Goal: Task Accomplishment & Management: Complete application form

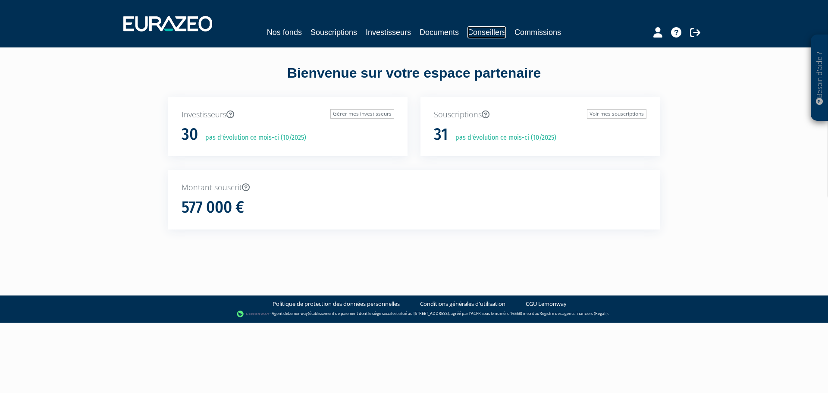
click at [487, 31] on link "Conseillers" at bounding box center [487, 32] width 38 height 12
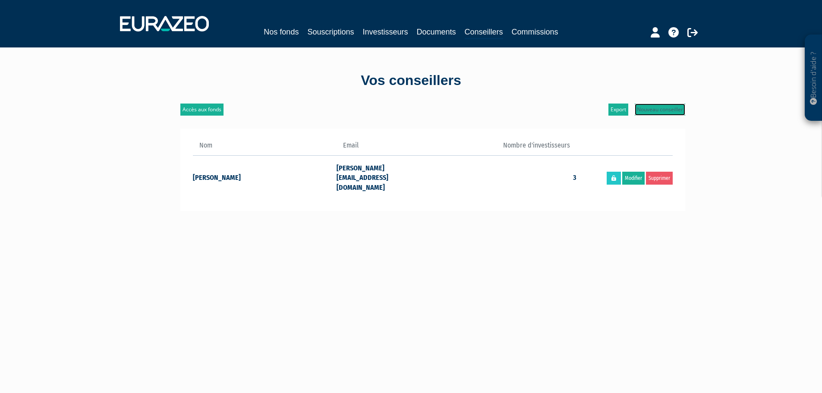
click at [677, 108] on link "Nouveau conseiller" at bounding box center [659, 110] width 50 height 12
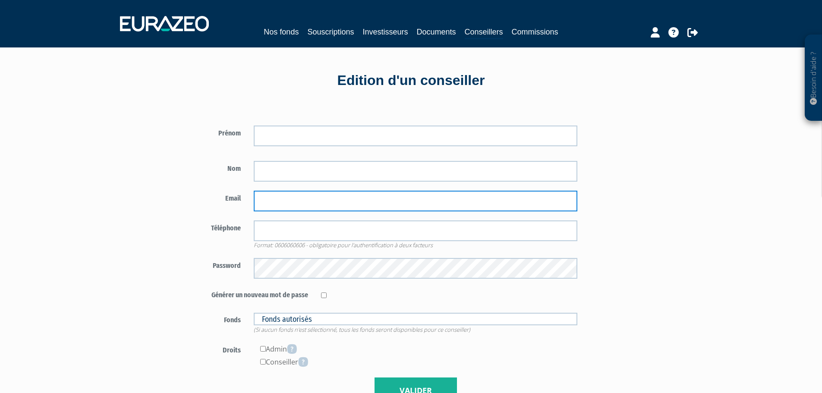
type input "backoffice@ekko.paris"
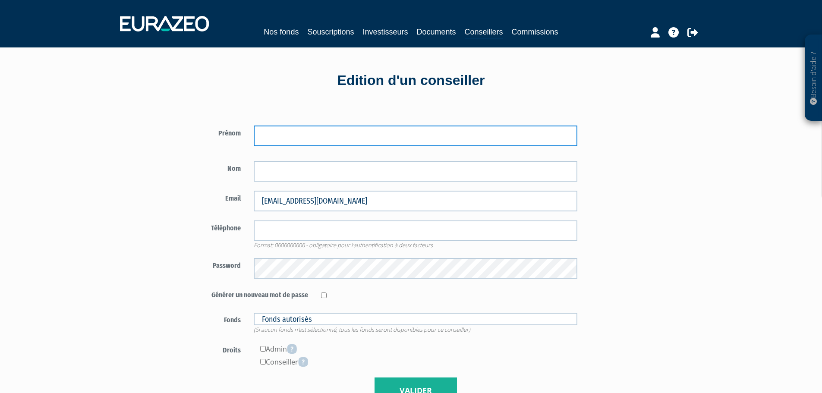
click at [260, 135] on input "text" at bounding box center [415, 136] width 323 height 21
type input "Delphine"
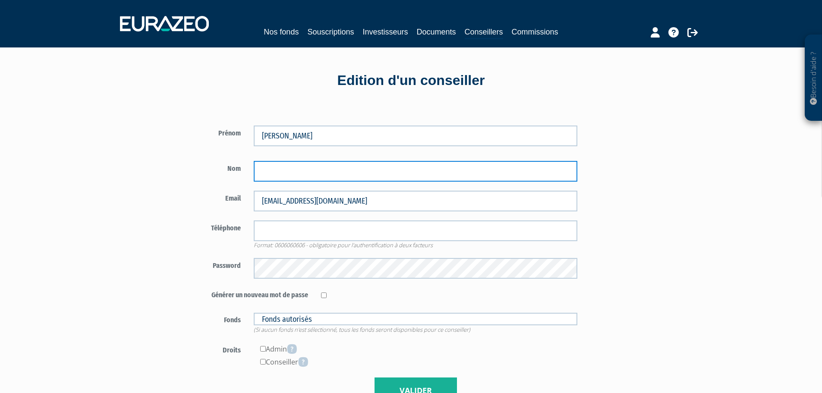
click at [270, 169] on input "text" at bounding box center [415, 171] width 323 height 21
type input "calcaterra"
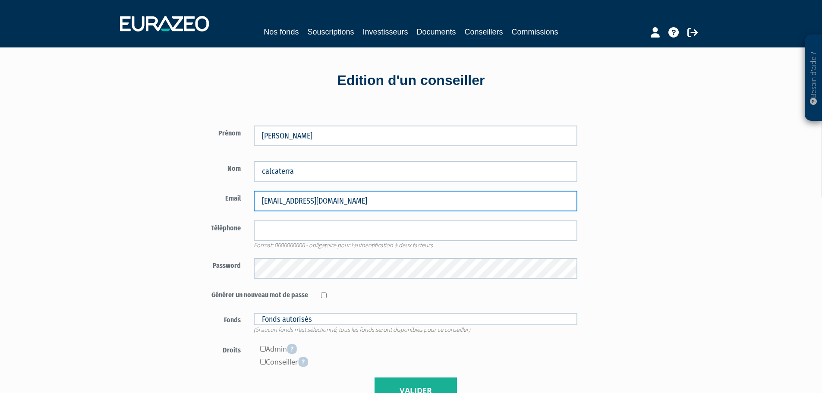
click at [264, 202] on input "backoffice@ekko.paris" at bounding box center [415, 201] width 323 height 21
drag, startPoint x: 263, startPoint y: 202, endPoint x: 375, endPoint y: 201, distance: 111.7
click at [375, 201] on input "backoffice@ekko.paris" at bounding box center [415, 201] width 323 height 21
type input "delphine"
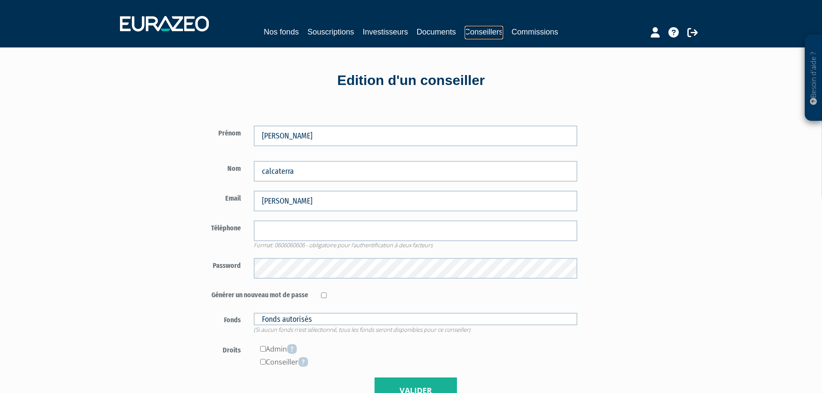
click at [481, 30] on link "Conseillers" at bounding box center [484, 32] width 38 height 13
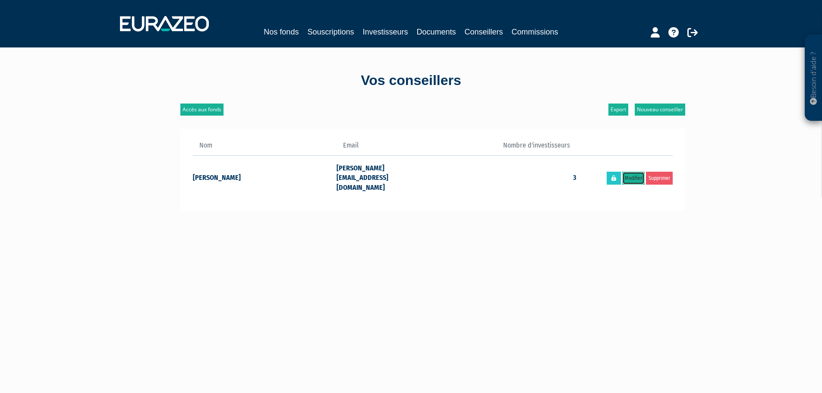
click at [632, 172] on link "Modifier" at bounding box center [633, 178] width 22 height 13
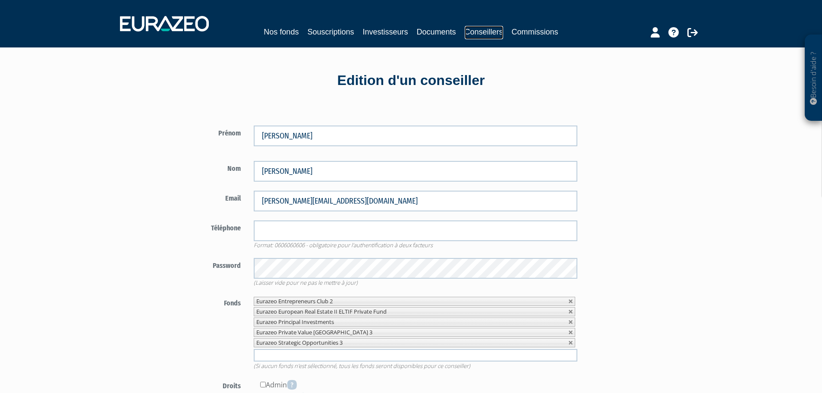
click at [489, 29] on link "Conseillers" at bounding box center [484, 32] width 38 height 13
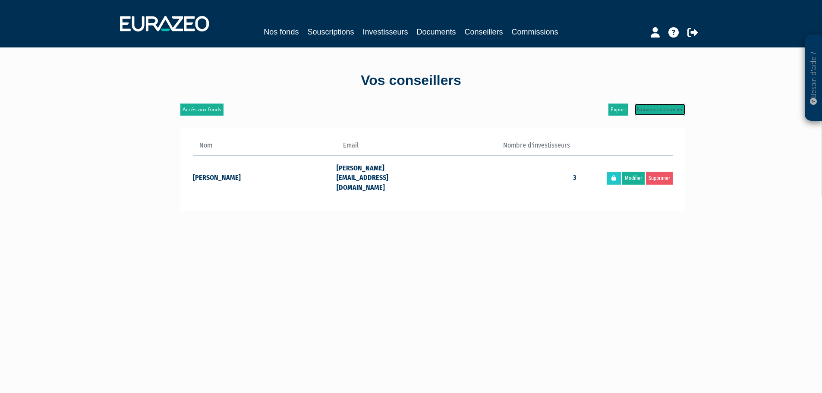
click at [660, 110] on link "Nouveau conseiller" at bounding box center [659, 110] width 50 height 12
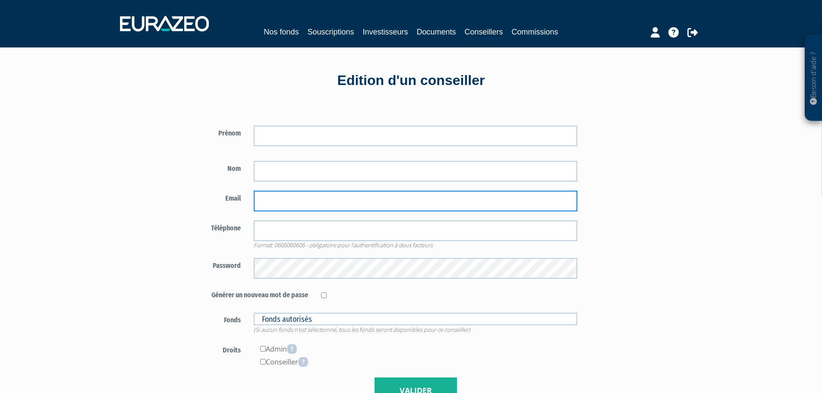
type input "backoffice@ekko.paris"
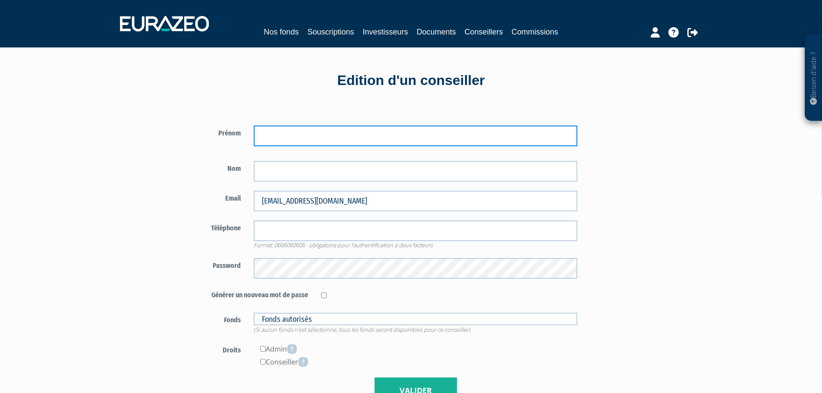
click at [326, 138] on input "text" at bounding box center [415, 136] width 323 height 21
type input "Delphine"
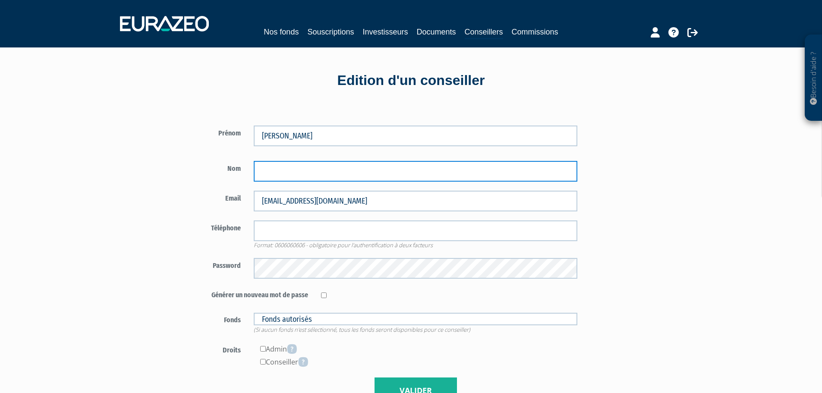
click at [266, 172] on input "text" at bounding box center [415, 171] width 323 height 21
type input "Calcaterra"
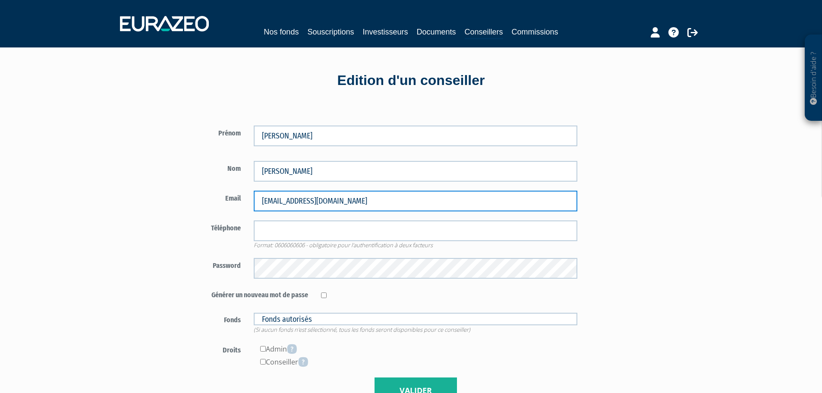
drag, startPoint x: 344, startPoint y: 202, endPoint x: 248, endPoint y: 203, distance: 95.8
click at [248, 203] on div "backoffice@ekko.paris" at bounding box center [415, 201] width 336 height 21
click at [294, 203] on input "backoffice@ekko.paris" at bounding box center [415, 201] width 323 height 21
type input "delphine.calcaterra@ekko.paris"
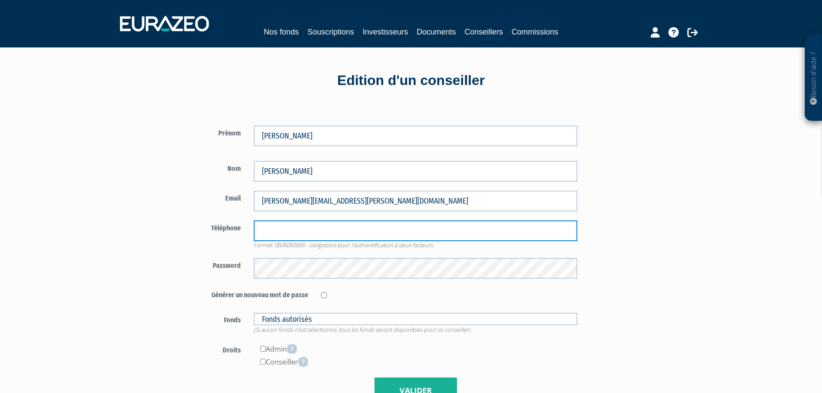
click at [275, 230] on input "tel" at bounding box center [415, 230] width 323 height 21
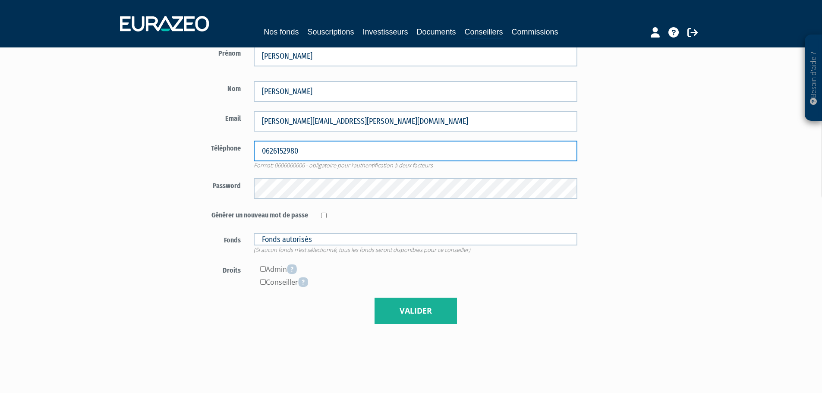
scroll to position [86, 0]
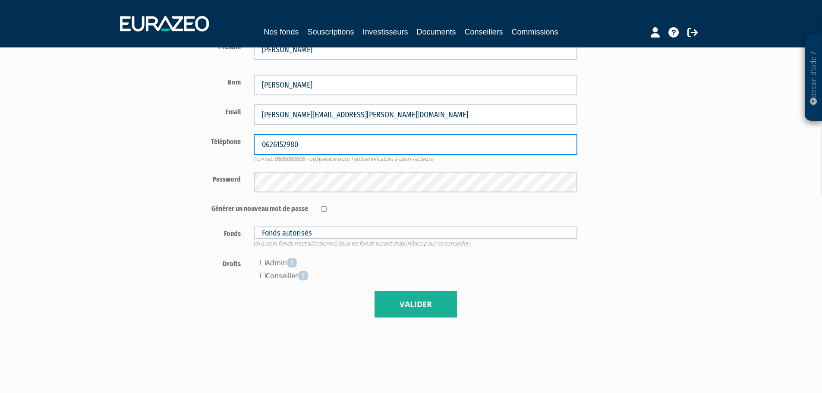
type input "0626152980"
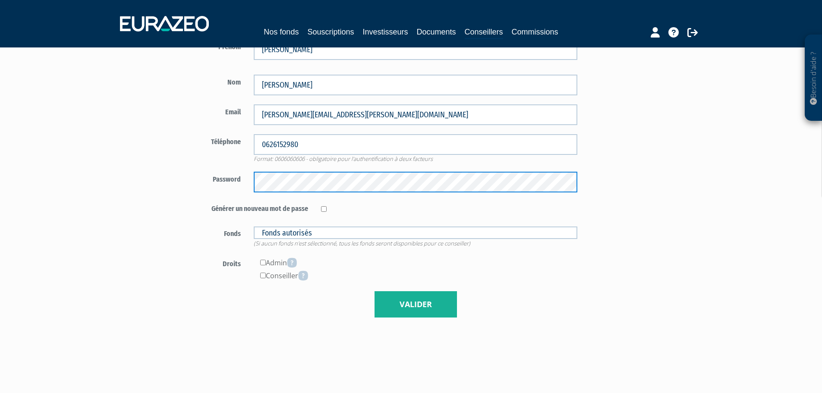
click at [104, 179] on div "Besoin d'aide ? × J'ai besoin d'aide Si vous avez une question à propos du fonc…" at bounding box center [411, 176] width 822 height 524
click at [86, 173] on div "Besoin d'aide ? × J'ai besoin d'aide Si vous avez une question à propos du fonc…" at bounding box center [411, 176] width 822 height 524
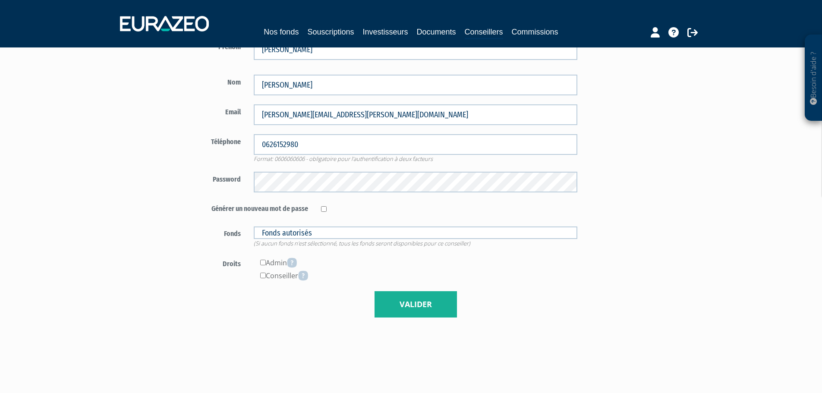
click at [126, 194] on div "Besoin d'aide ? × J'ai besoin d'aide Si vous avez une question à propos du fonc…" at bounding box center [411, 176] width 822 height 524
click at [337, 235] on input "text" at bounding box center [415, 232] width 323 height 13
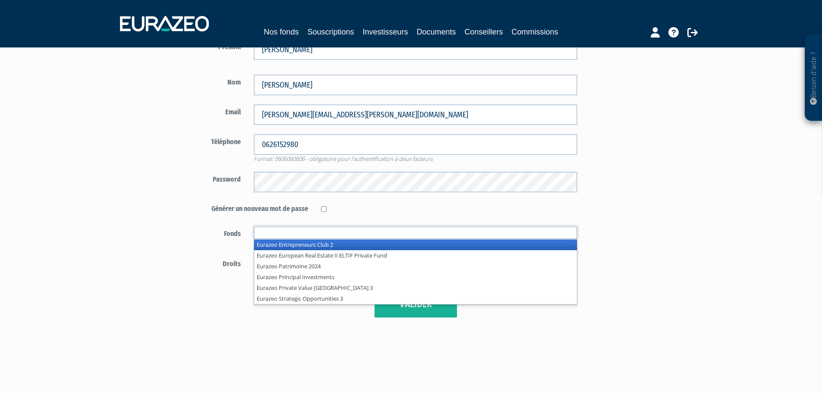
click at [312, 245] on li "Eurazeo Entrepreneurs Club 2" at bounding box center [415, 244] width 323 height 11
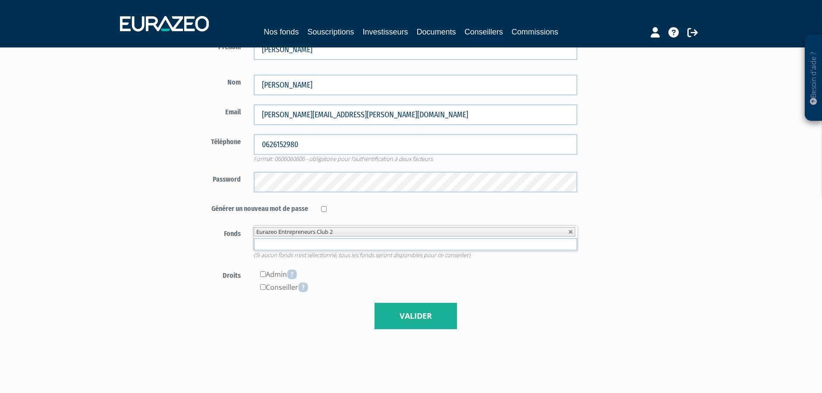
click at [333, 246] on input "text" at bounding box center [415, 244] width 323 height 13
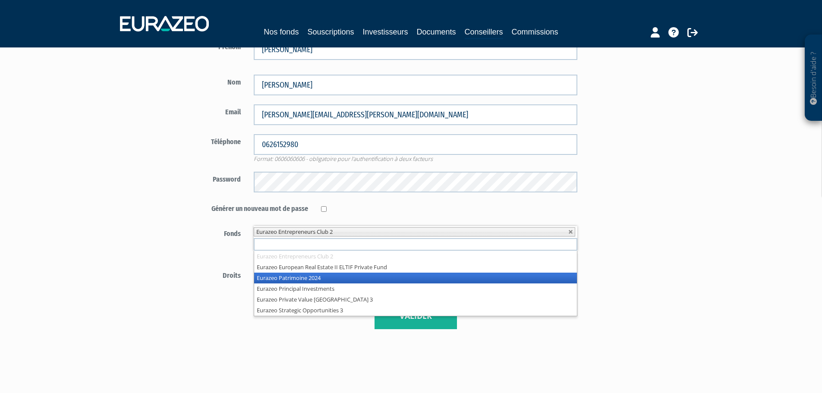
click at [314, 276] on li "Eurazeo Patrimoine 2024" at bounding box center [415, 278] width 323 height 11
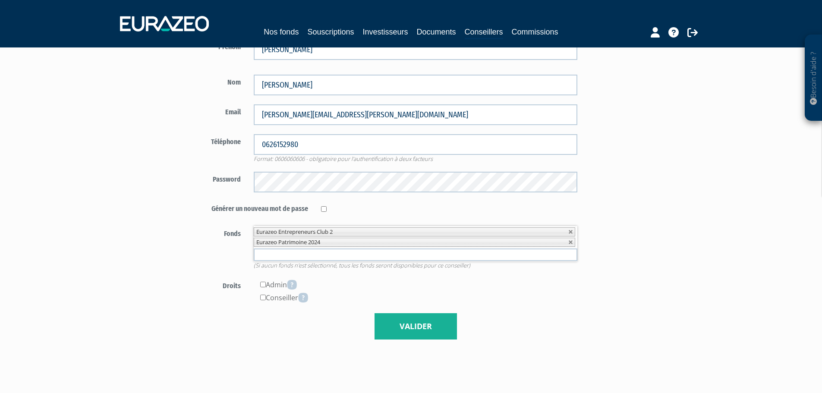
click at [325, 259] on input "text" at bounding box center [415, 254] width 323 height 13
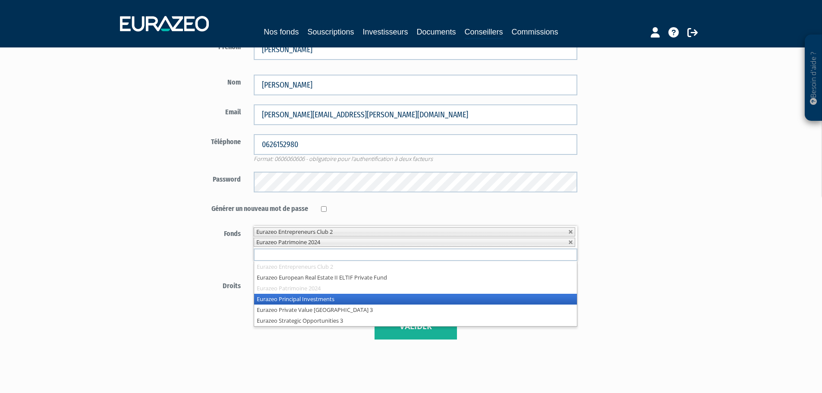
click at [325, 299] on li "Eurazeo Principal Investments" at bounding box center [415, 299] width 323 height 11
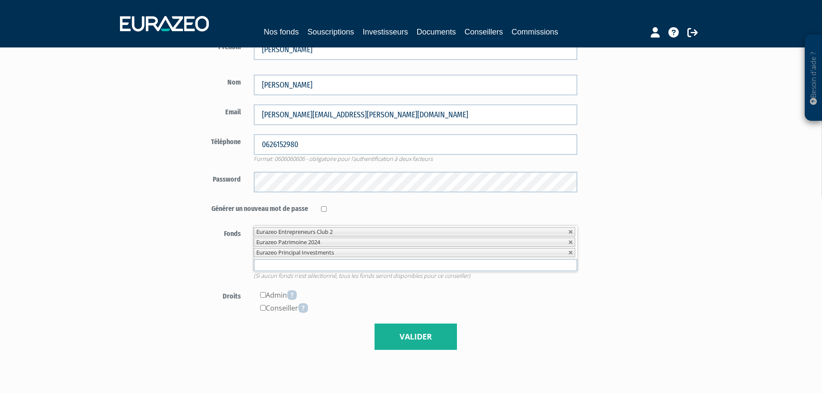
click at [331, 265] on input "text" at bounding box center [415, 265] width 323 height 13
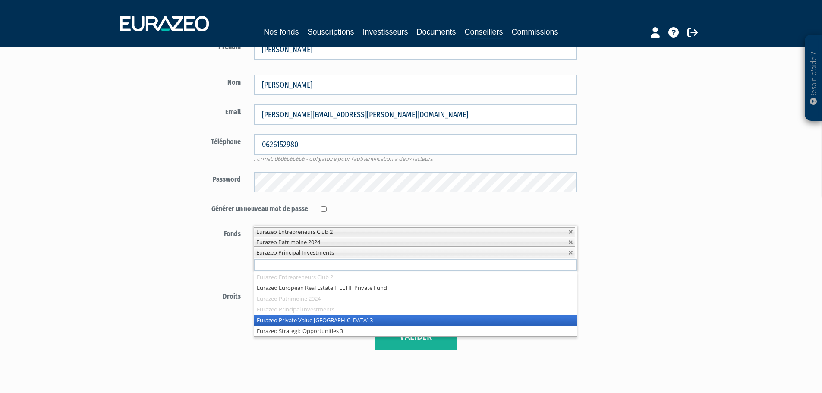
click at [327, 320] on li "Eurazeo Private Value Europe 3" at bounding box center [415, 320] width 323 height 11
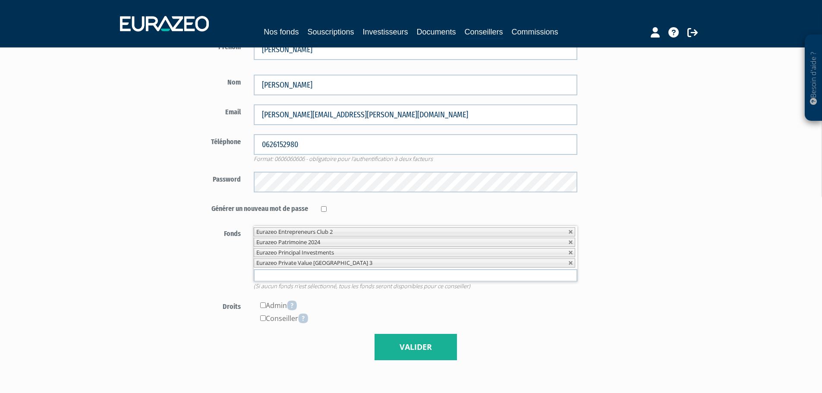
click at [332, 271] on input "text" at bounding box center [415, 275] width 323 height 13
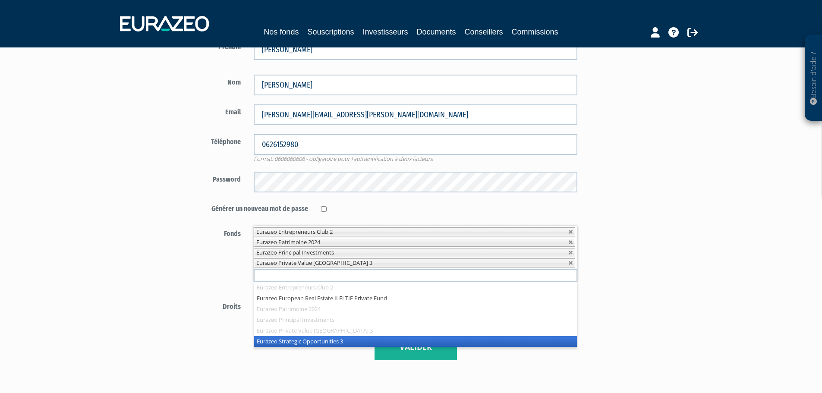
click at [330, 343] on li "Eurazeo Strategic Opportunities 3" at bounding box center [415, 341] width 323 height 11
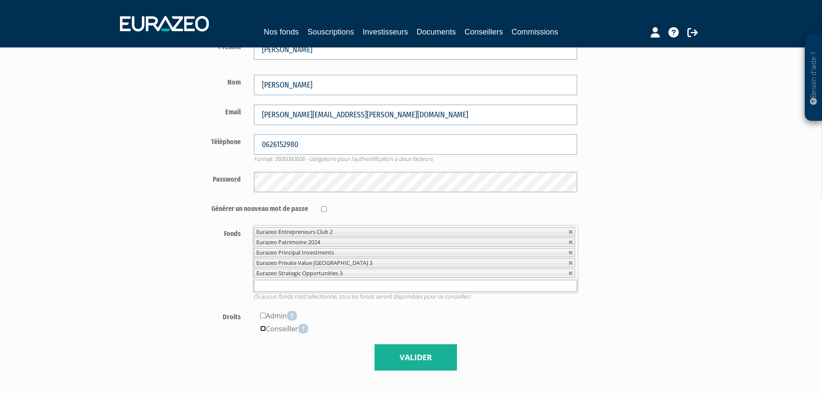
click at [260, 329] on input"] "checkbox" at bounding box center [263, 329] width 6 height 6
checkbox input"] "true"
click at [412, 358] on button "Valider" at bounding box center [415, 357] width 82 height 27
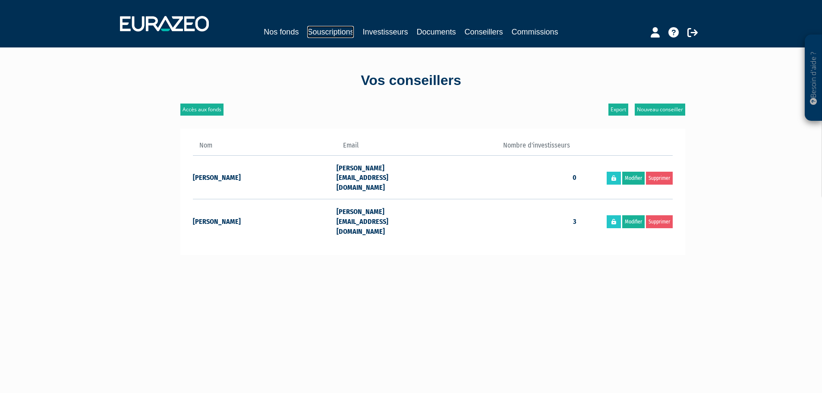
click at [327, 32] on link "Souscriptions" at bounding box center [330, 32] width 47 height 12
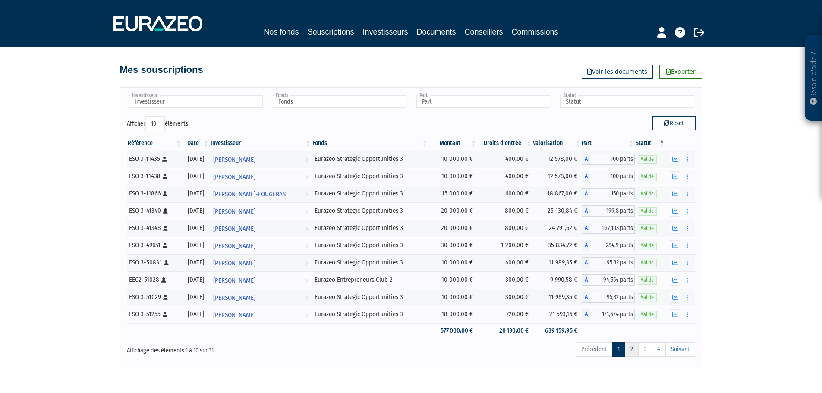
click at [633, 352] on link "2" at bounding box center [632, 349] width 14 height 15
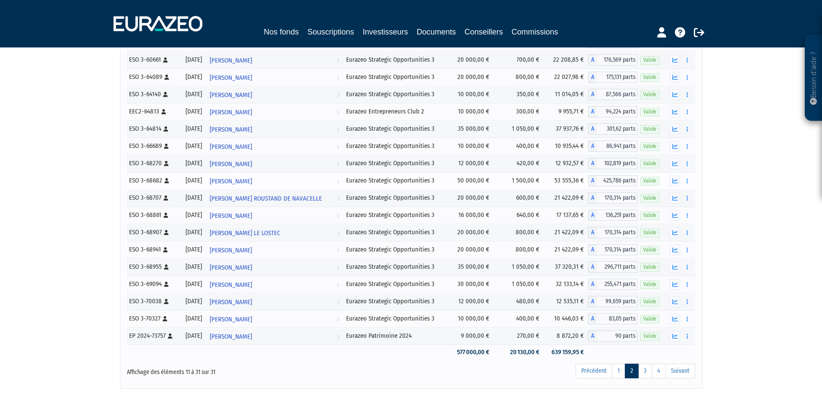
scroll to position [211, 0]
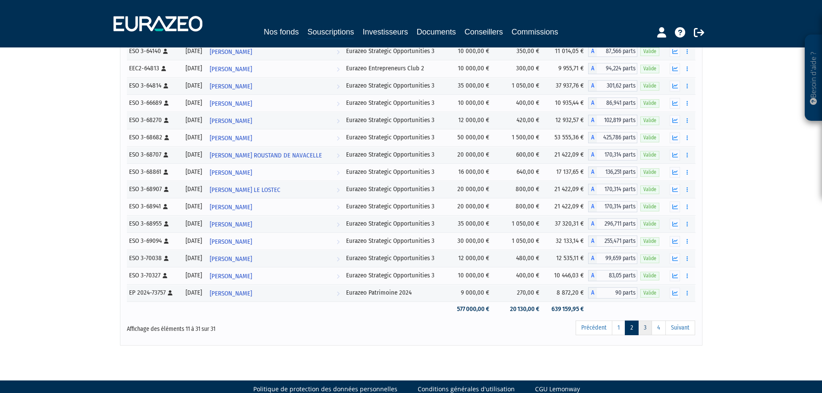
click at [648, 330] on link "3" at bounding box center [645, 327] width 14 height 15
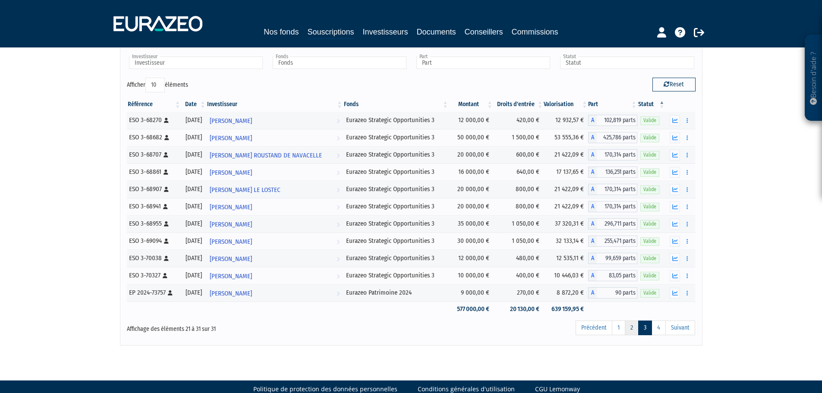
click at [631, 326] on link "2" at bounding box center [632, 327] width 14 height 15
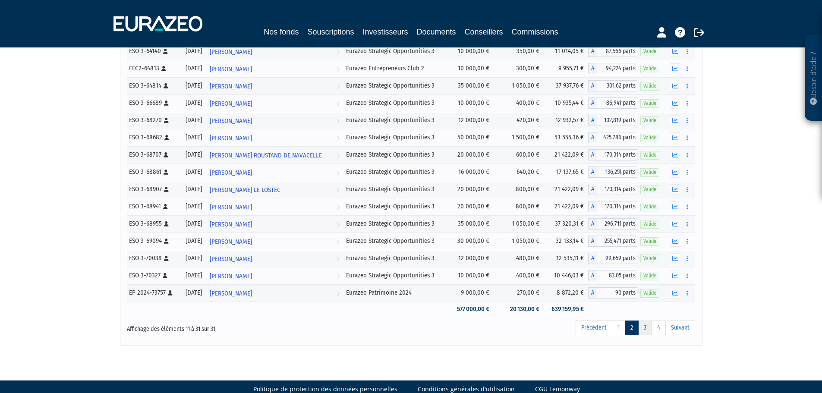
click at [647, 330] on link "3" at bounding box center [645, 327] width 14 height 15
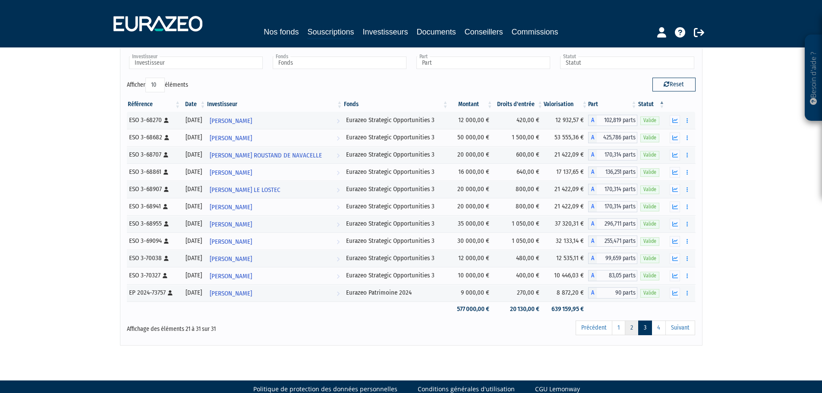
click at [626, 330] on link "2" at bounding box center [632, 327] width 14 height 15
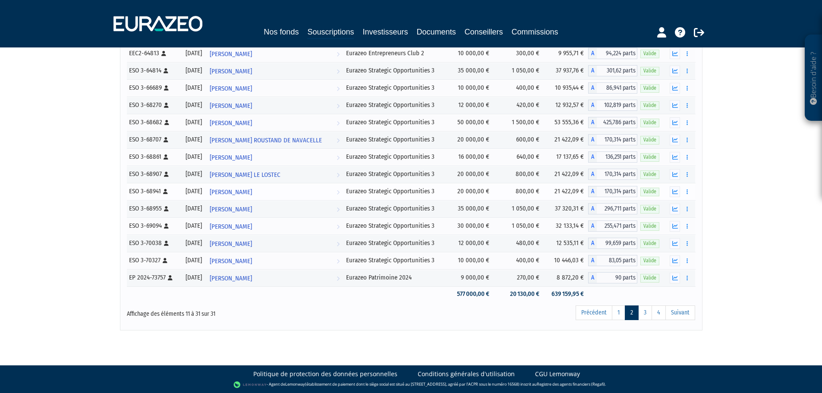
scroll to position [227, 0]
click at [643, 311] on link "3" at bounding box center [645, 312] width 14 height 15
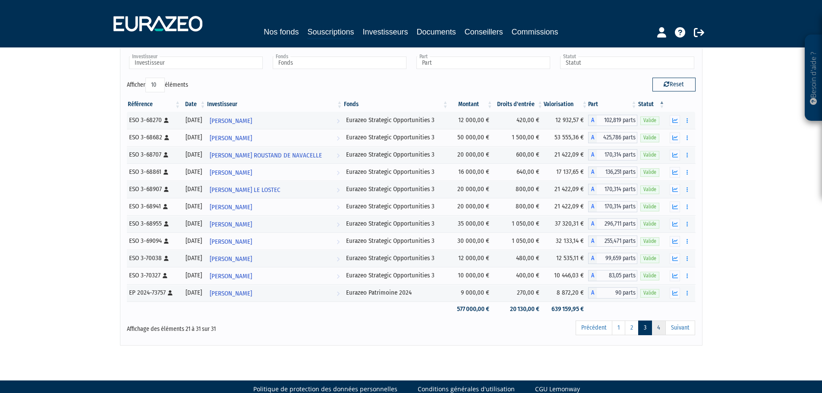
click at [658, 326] on link "4" at bounding box center [658, 327] width 14 height 15
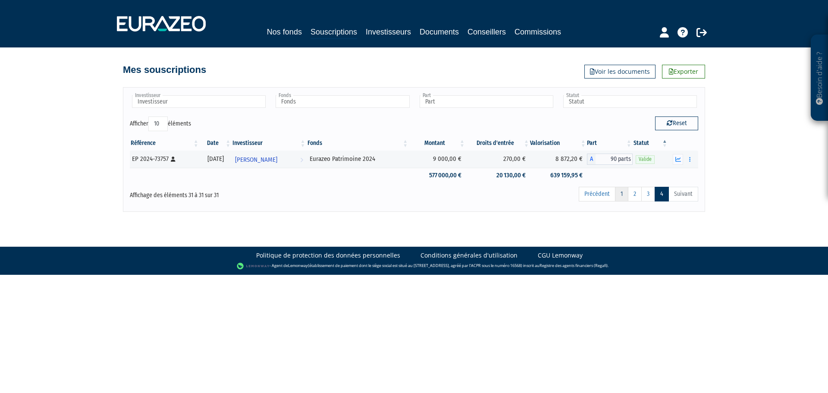
click at [621, 192] on link "1" at bounding box center [621, 194] width 13 height 15
